Goal: Browse casually

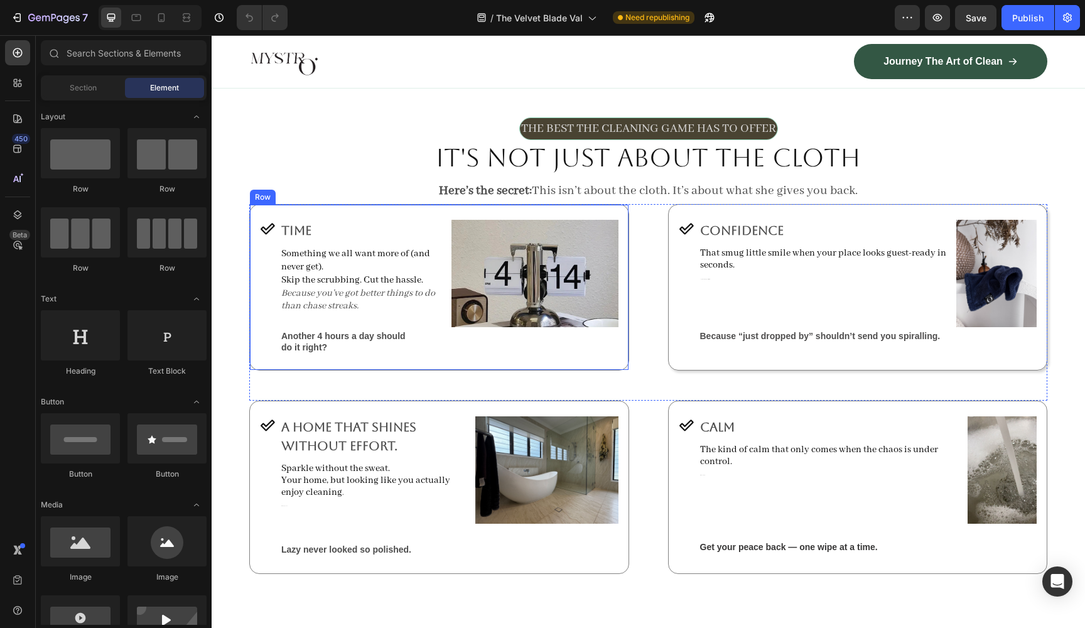
scroll to position [787, 0]
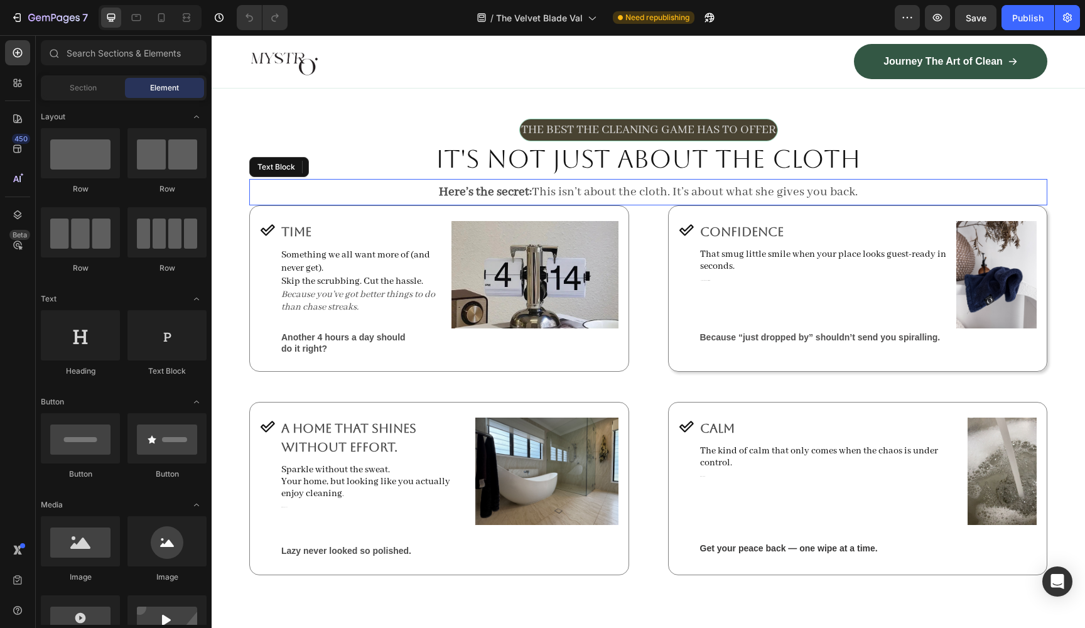
click at [763, 195] on p "Here’s the secret: This isn’t about the cloth. It’s about what she gives you ba…" at bounding box center [649, 192] width 796 height 24
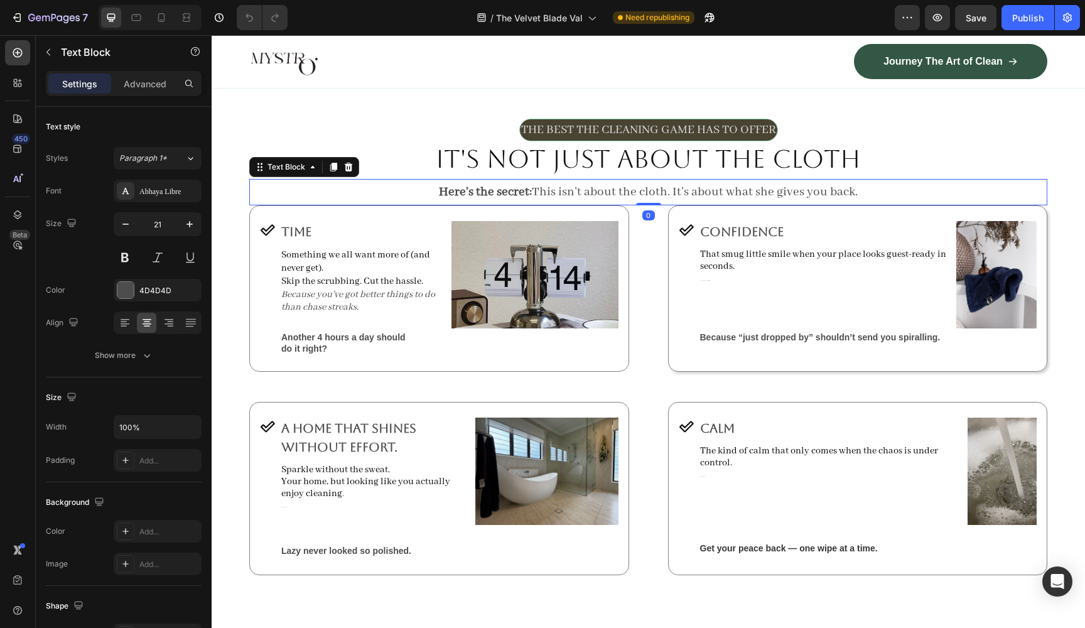
click at [763, 193] on p "Here’s the secret: This isn’t about the cloth. It’s about what she gives you ba…" at bounding box center [649, 192] width 796 height 24
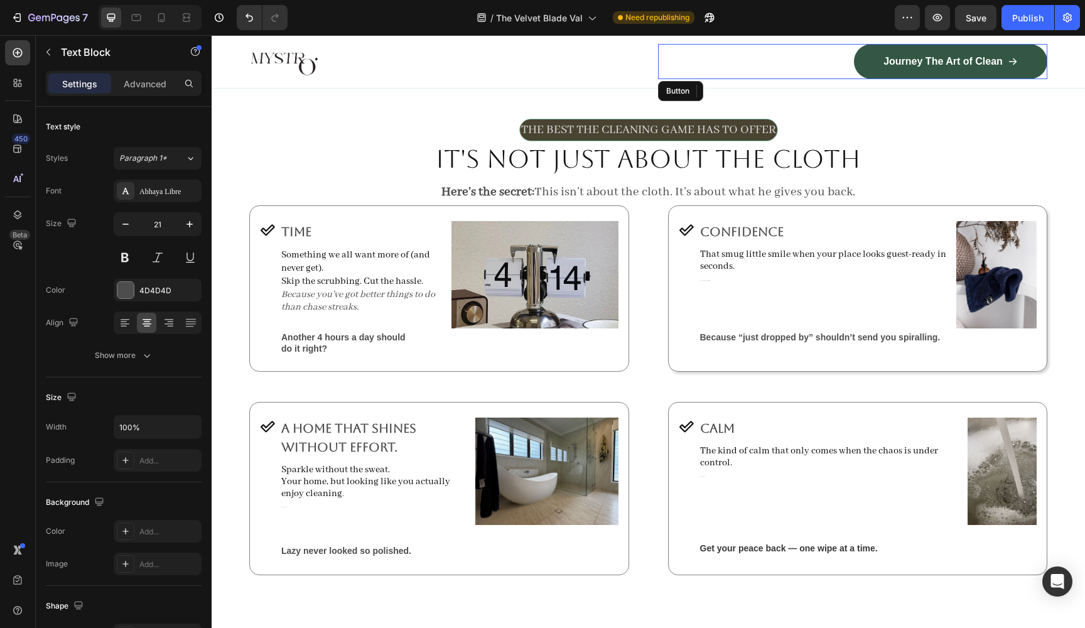
click at [805, 69] on div "Journey The Art of Clean Button" at bounding box center [853, 61] width 390 height 35
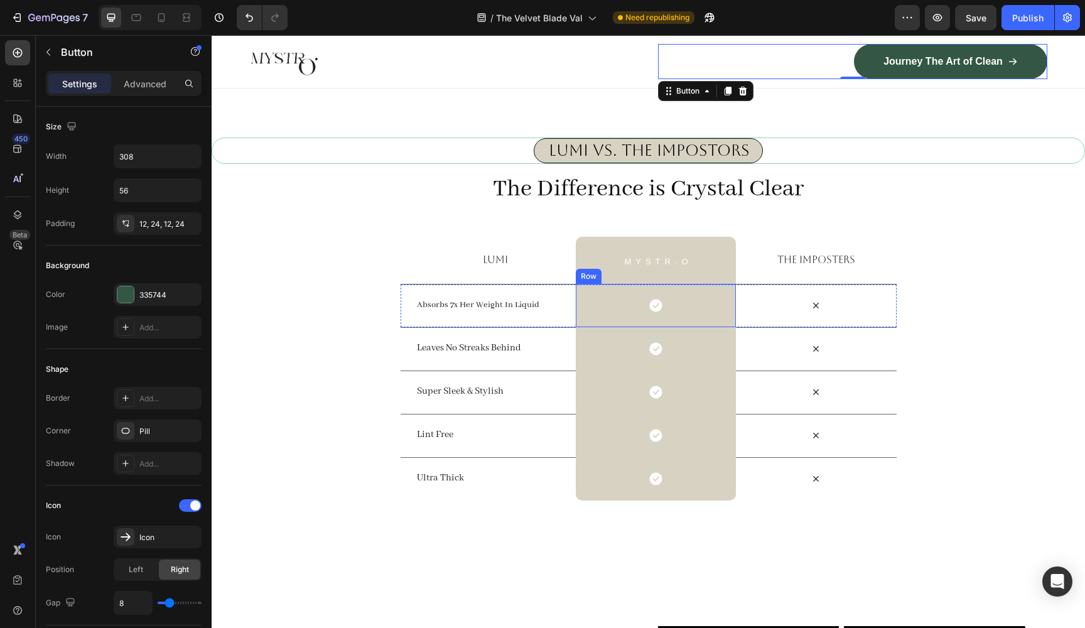
scroll to position [4079, 0]
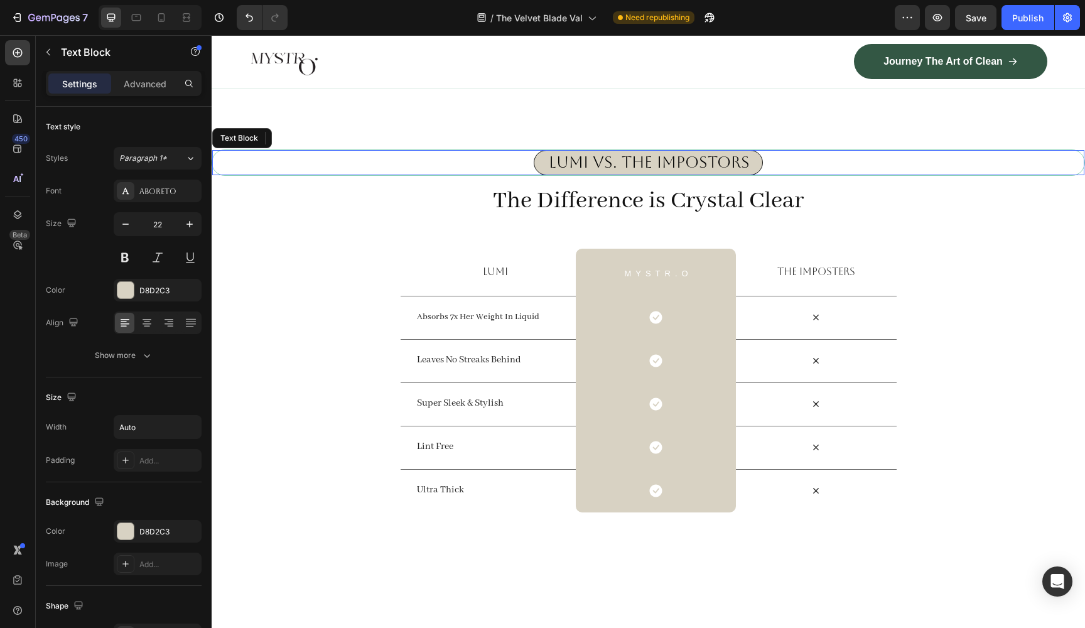
click at [590, 164] on span "lumi vs. The Impostors" at bounding box center [649, 162] width 201 height 18
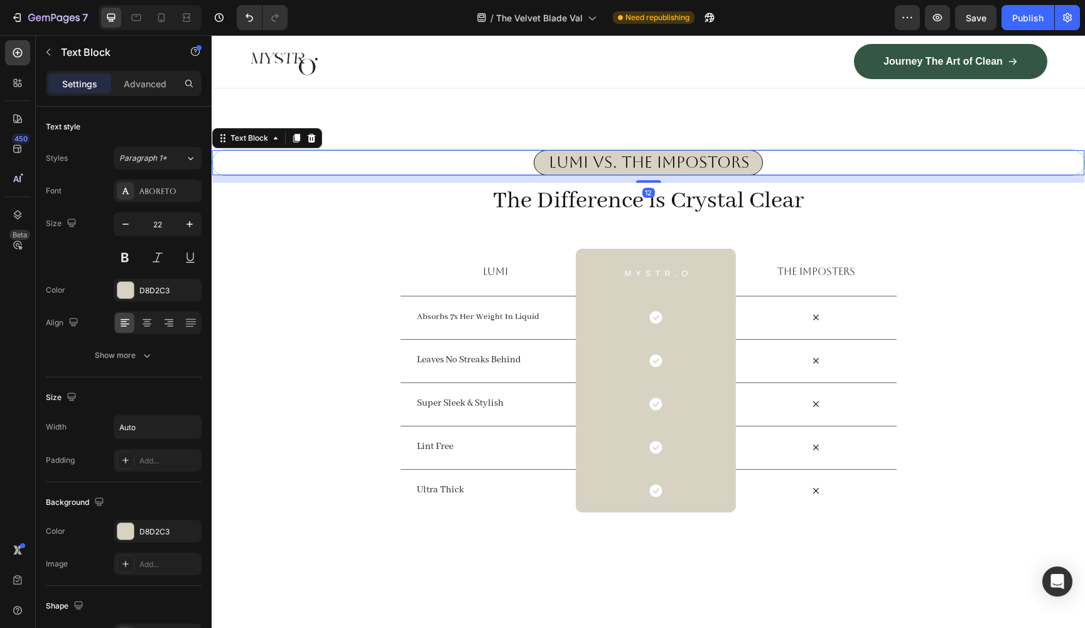
click at [589, 164] on span "lumi vs. The Impostors" at bounding box center [649, 162] width 201 height 18
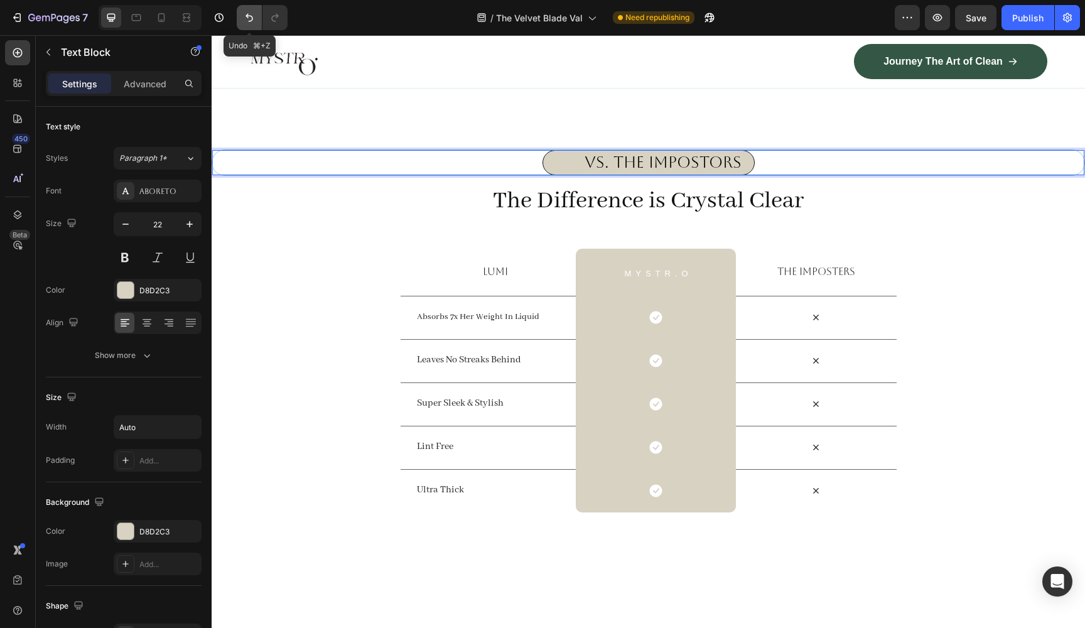
click at [243, 18] on icon "Undo/Redo" at bounding box center [249, 17] width 13 height 13
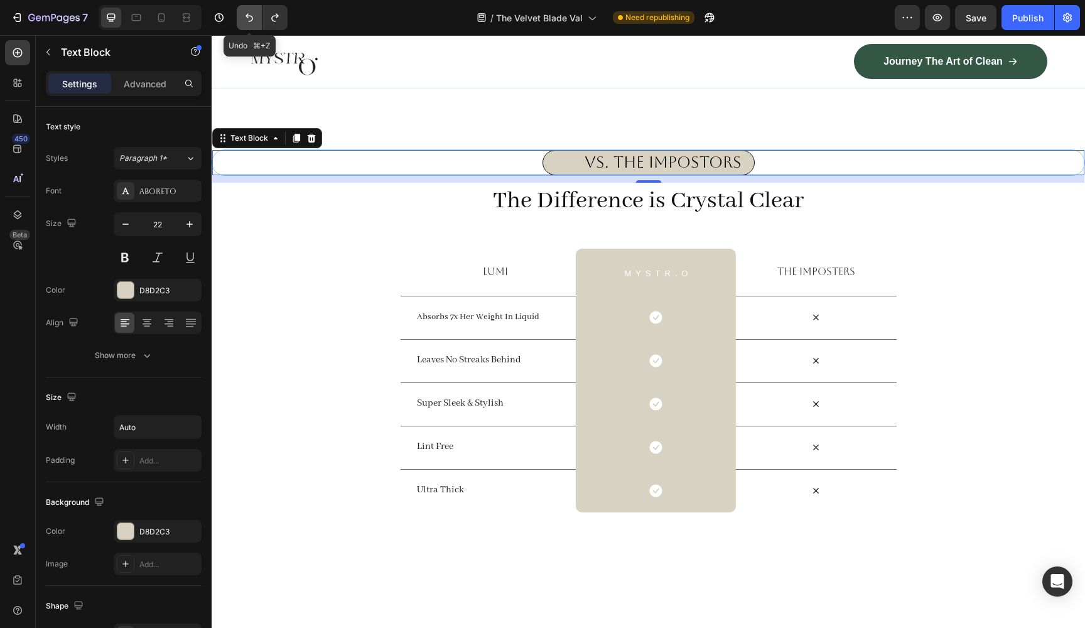
click at [243, 18] on icon "Undo/Redo" at bounding box center [249, 17] width 13 height 13
click at [253, 21] on icon "Undo/Redo" at bounding box center [249, 17] width 13 height 13
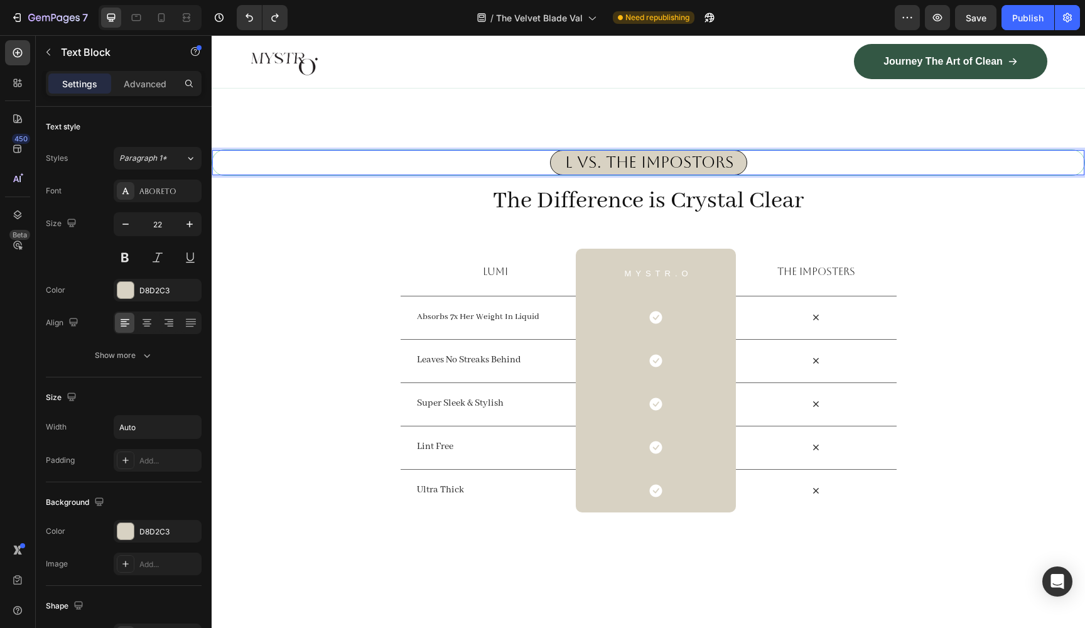
click at [571, 166] on span "l vs. The Impostors" at bounding box center [649, 162] width 169 height 18
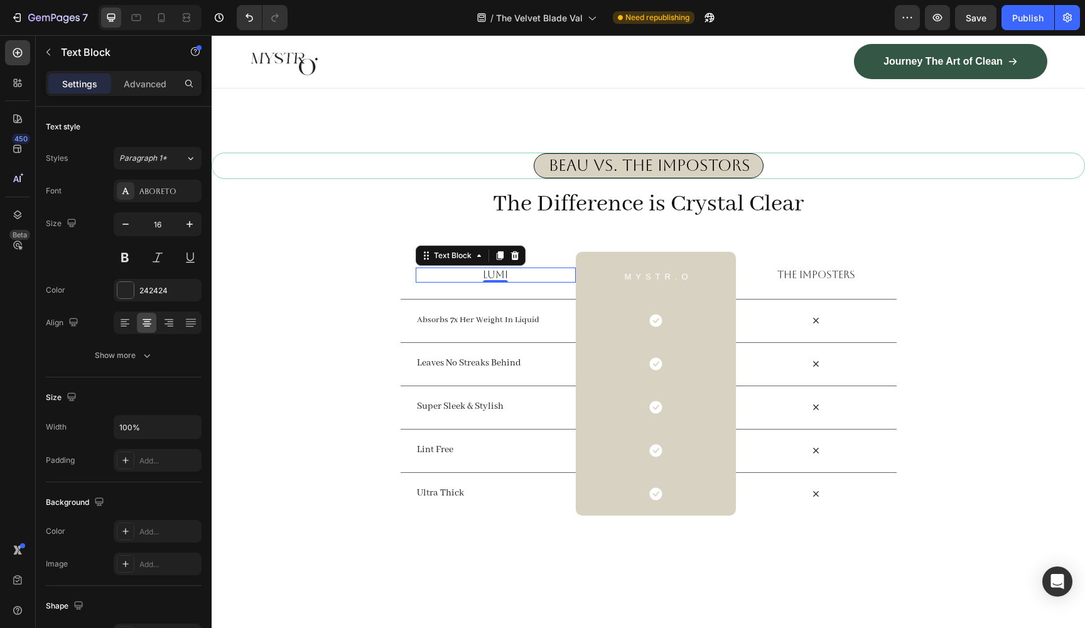
click at [512, 275] on p "lumi" at bounding box center [496, 275] width 158 height 13
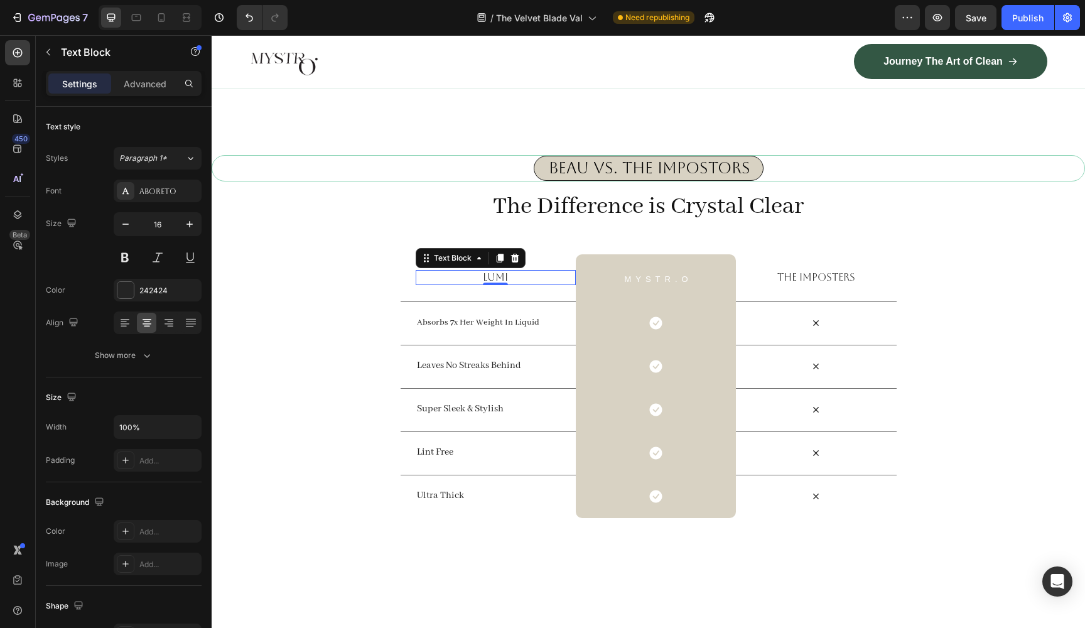
click at [512, 275] on p "lumi" at bounding box center [496, 277] width 158 height 13
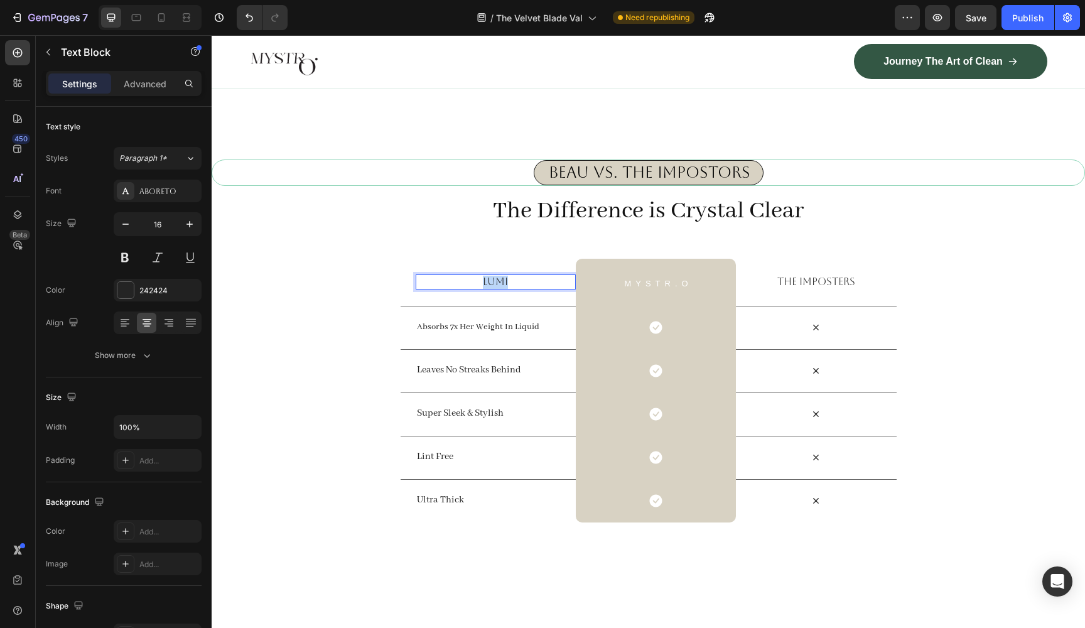
scroll to position [4066, 0]
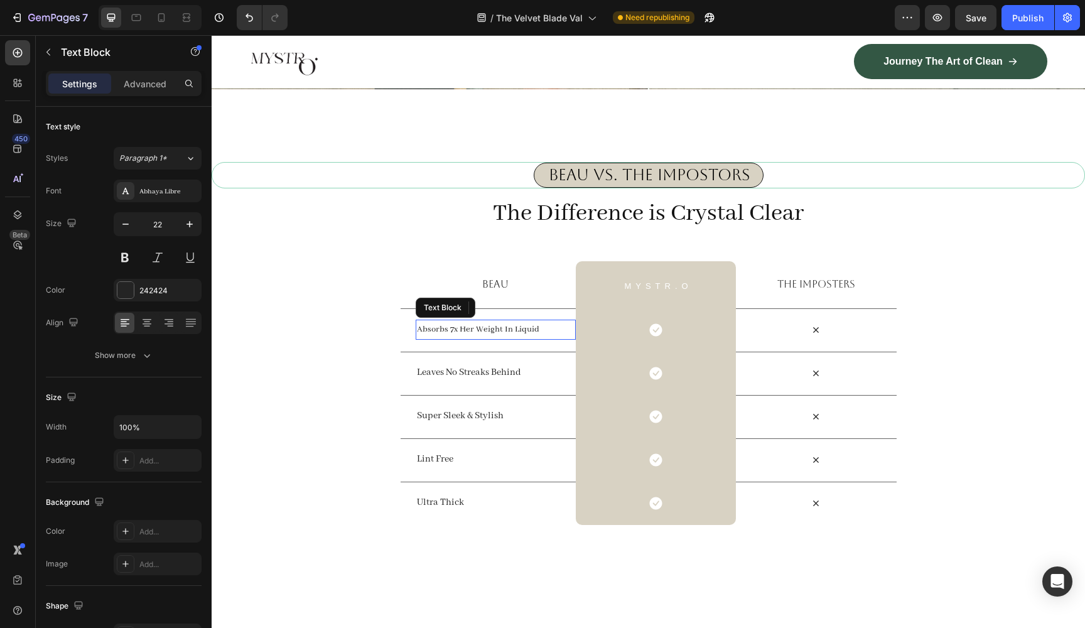
click at [489, 330] on span "Absorbs 7x Her Weight In Liquid" at bounding box center [478, 329] width 122 height 11
click at [545, 328] on p "Absorbs 7x Her Weight In Liquid" at bounding box center [496, 329] width 158 height 19
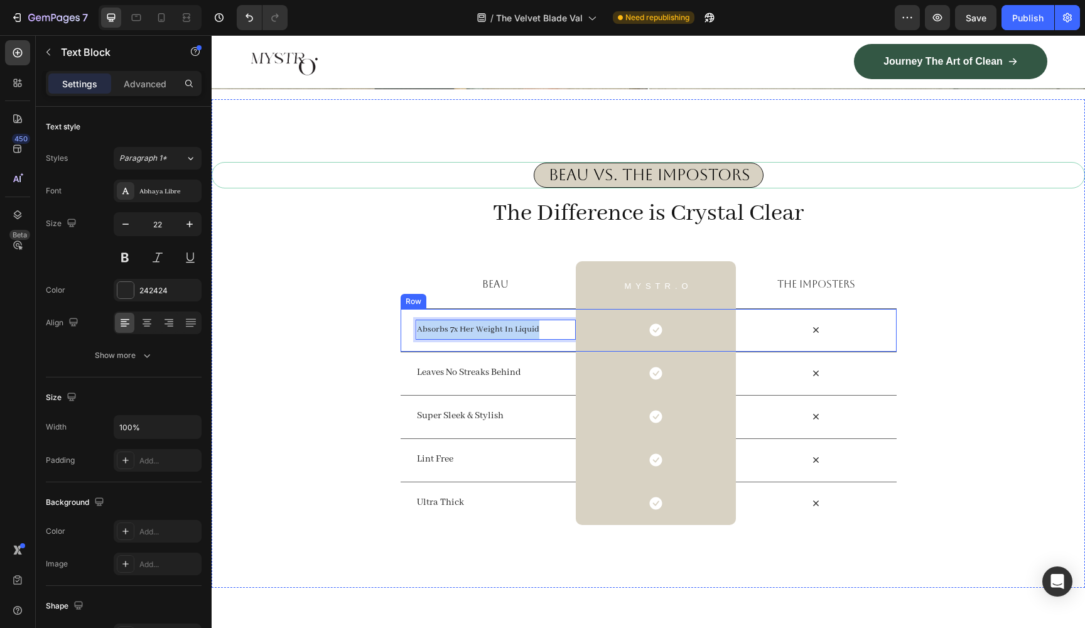
drag, startPoint x: 546, startPoint y: 328, endPoint x: 410, endPoint y: 332, distance: 135.7
click at [411, 332] on div "Absorbs 7x Her Weight In Liquid Text Block 1 Icon Row Icon Row" at bounding box center [649, 329] width 496 height 43
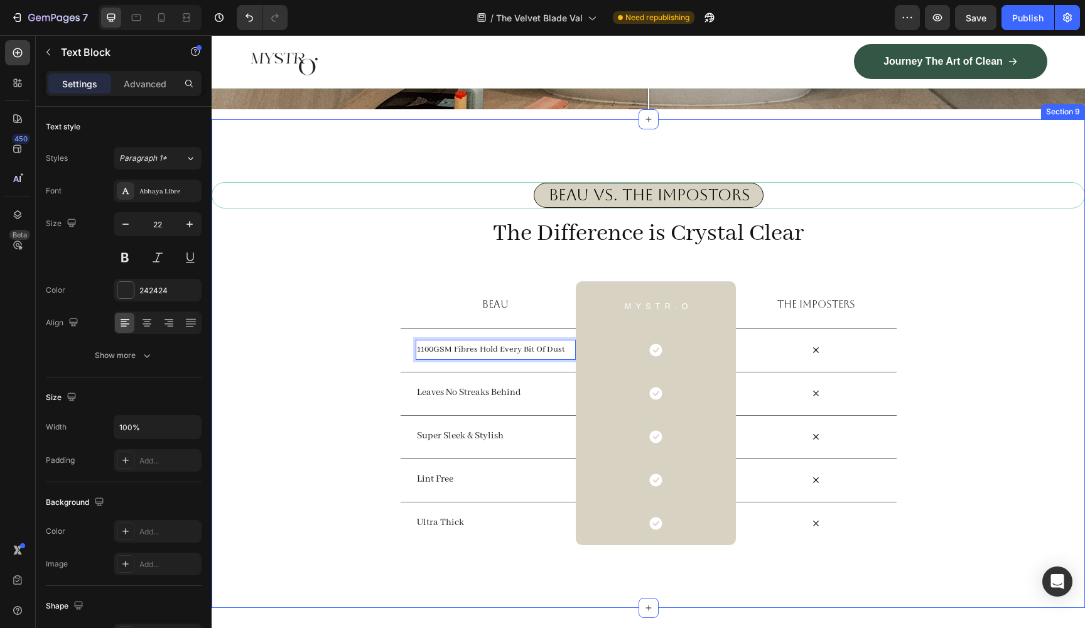
scroll to position [4045, 0]
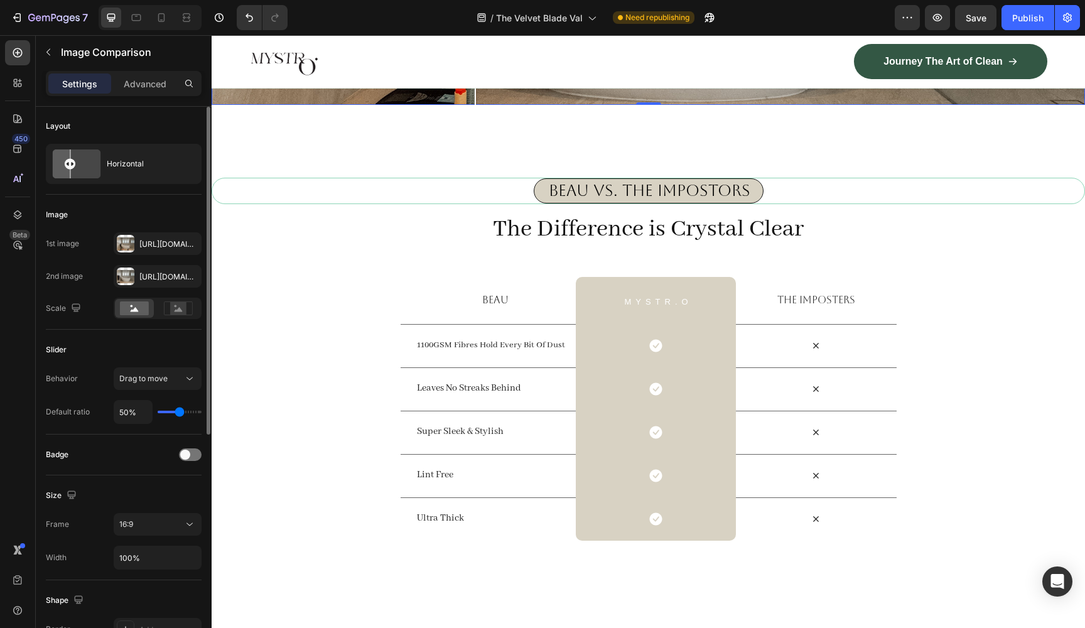
scroll to position [6, 0]
